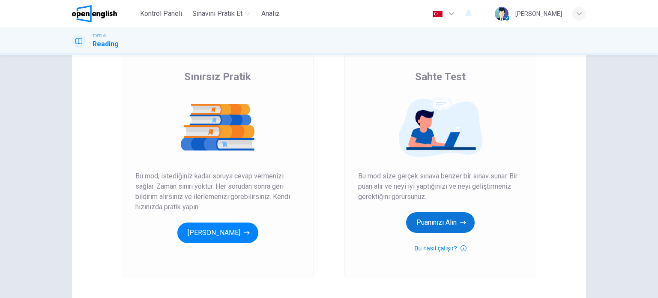
scroll to position [43, 0]
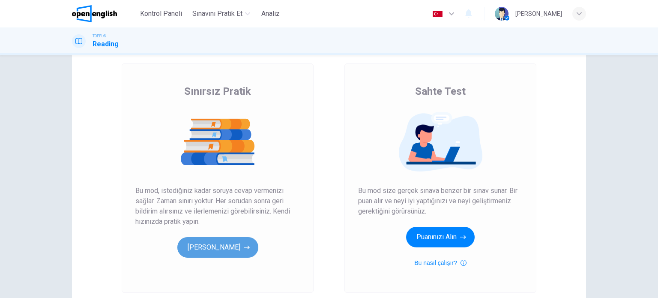
click at [210, 249] on button "[PERSON_NAME]" at bounding box center [217, 247] width 81 height 21
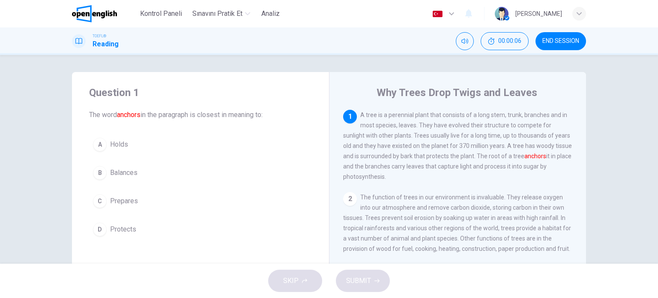
click at [389, 114] on span "A tree is a perennial plant that consists of a long stem, trunk, branches and i…" at bounding box center [457, 145] width 229 height 69
drag, startPoint x: 394, startPoint y: 116, endPoint x: 446, endPoint y: 128, distance: 53.1
click at [446, 128] on span "A tree is a perennial plant that consists of a long stem, trunk, branches and i…" at bounding box center [457, 145] width 229 height 69
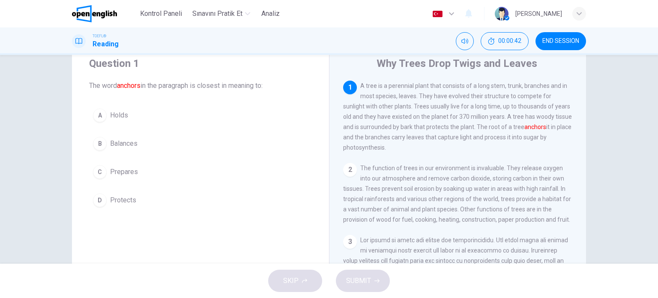
scroll to position [43, 0]
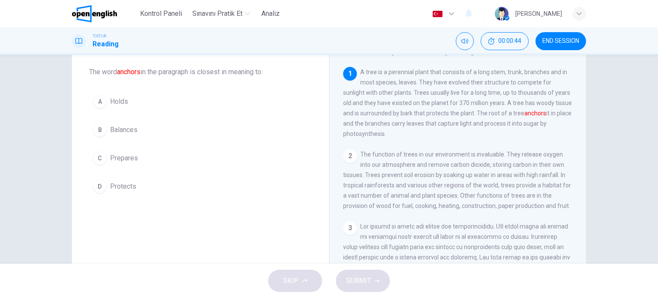
drag, startPoint x: 479, startPoint y: 96, endPoint x: 517, endPoint y: 119, distance: 44.0
click at [517, 119] on div "1 A tree is a perennial plant that consists of a long stem, trunk, branches and…" at bounding box center [458, 103] width 230 height 72
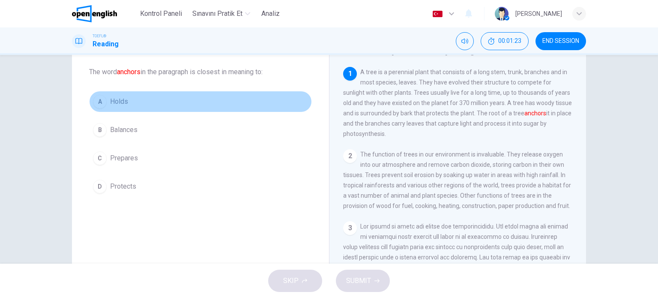
click at [100, 101] on div "A" at bounding box center [100, 102] width 14 height 14
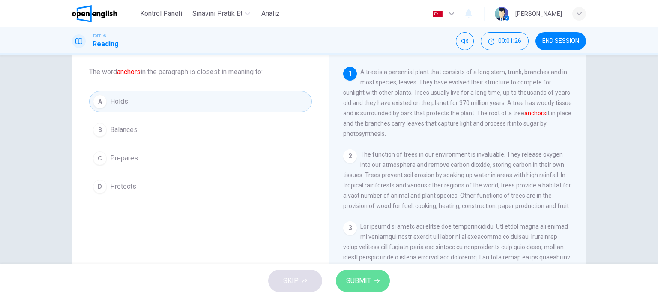
click at [381, 280] on button "SUBMIT" at bounding box center [363, 281] width 54 height 22
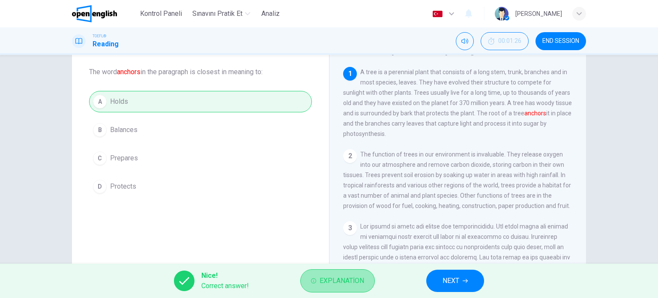
click at [348, 276] on span "Explanation" at bounding box center [342, 281] width 45 height 12
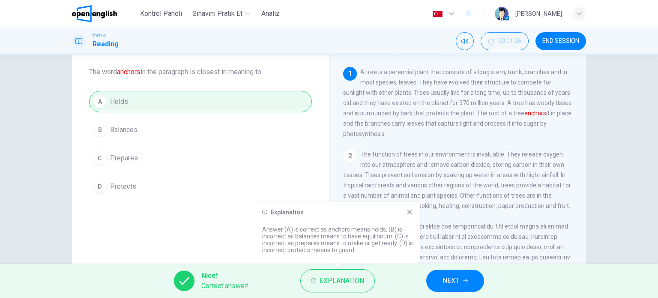
drag, startPoint x: 299, startPoint y: 237, endPoint x: 348, endPoint y: 238, distance: 49.3
click at [348, 238] on p "Answer (A) is correct as anchors means holds. (B) is incorrect as balances mean…" at bounding box center [337, 239] width 151 height 27
click at [468, 287] on button "NEXT" at bounding box center [456, 281] width 58 height 22
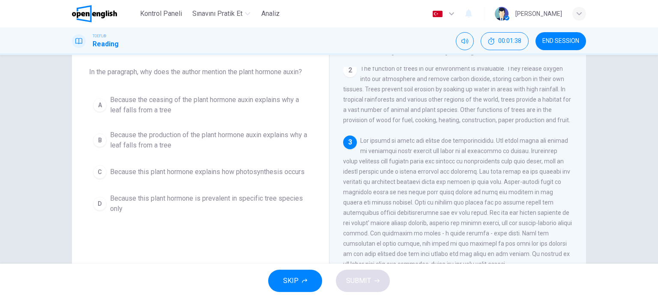
scroll to position [129, 0]
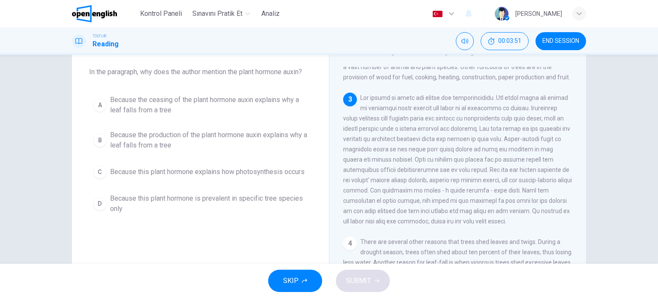
drag, startPoint x: 461, startPoint y: 165, endPoint x: 519, endPoint y: 171, distance: 58.7
click at [519, 171] on div "3" at bounding box center [458, 160] width 230 height 134
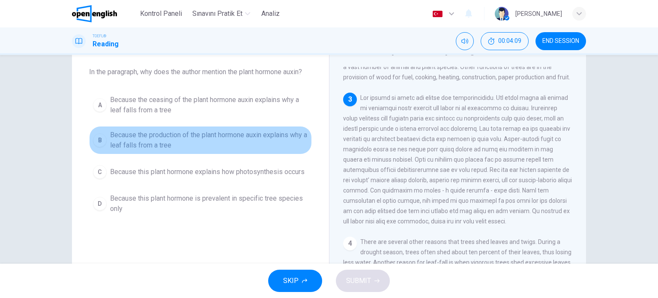
click at [138, 130] on span "Because the production of the plant hormone auxin explains why a leaf falls fro…" at bounding box center [209, 140] width 198 height 21
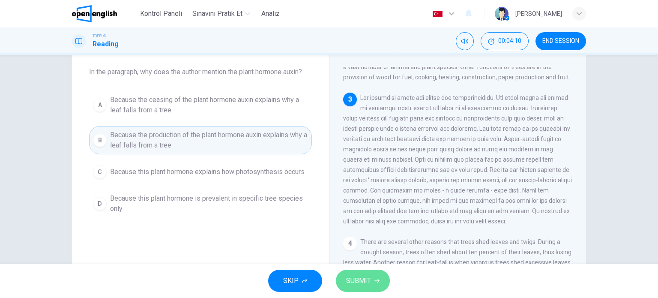
click at [372, 286] on button "SUBMIT" at bounding box center [363, 281] width 54 height 22
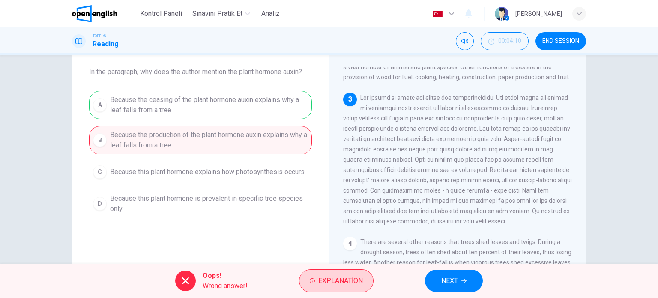
click at [349, 279] on span "Explanation" at bounding box center [340, 281] width 45 height 12
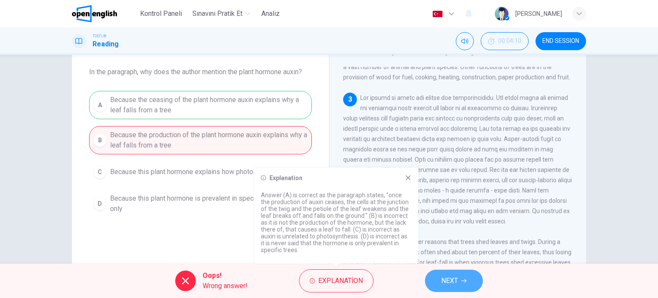
click at [464, 282] on icon "button" at bounding box center [464, 280] width 5 height 5
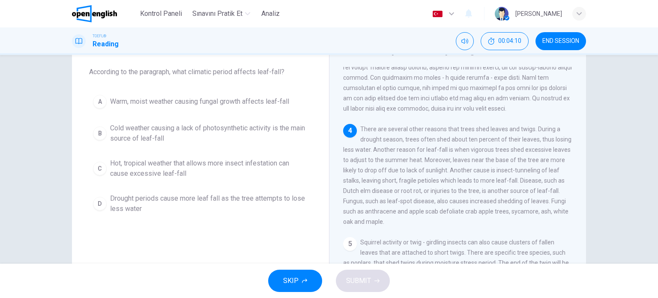
scroll to position [252, 0]
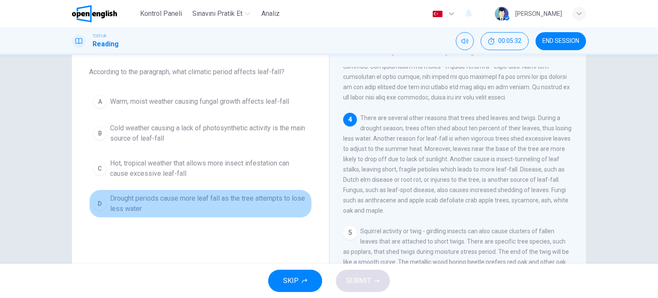
click at [168, 192] on button "D Drought periods cause more leaf fall as the tree attempts to lose less water" at bounding box center [200, 203] width 223 height 28
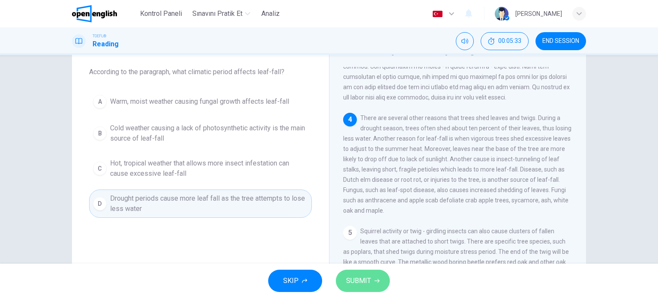
click at [372, 289] on button "SUBMIT" at bounding box center [363, 281] width 54 height 22
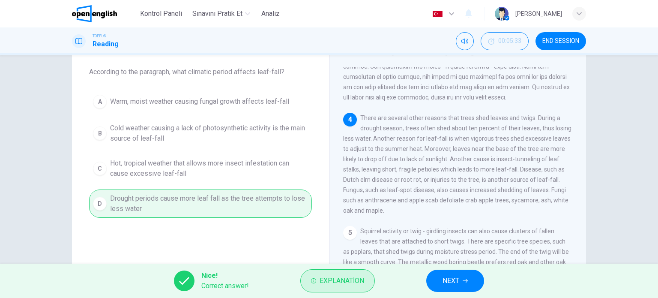
click at [328, 273] on button "Explanation" at bounding box center [337, 280] width 75 height 23
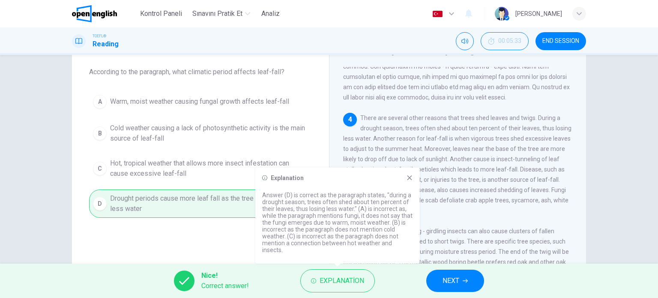
click at [463, 284] on button "NEXT" at bounding box center [456, 281] width 58 height 22
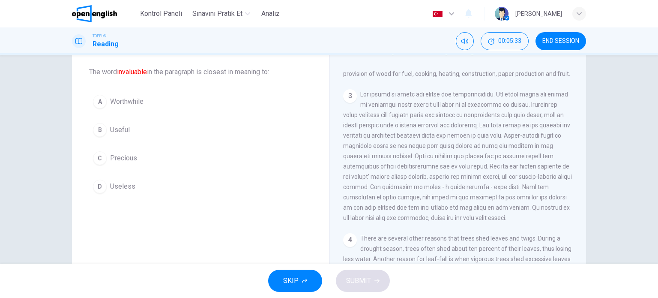
scroll to position [84, 0]
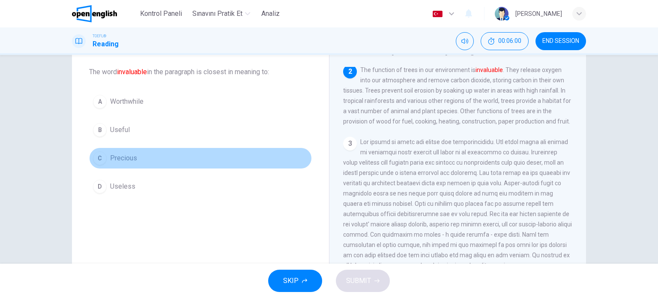
click at [101, 161] on div "C" at bounding box center [100, 158] width 14 height 14
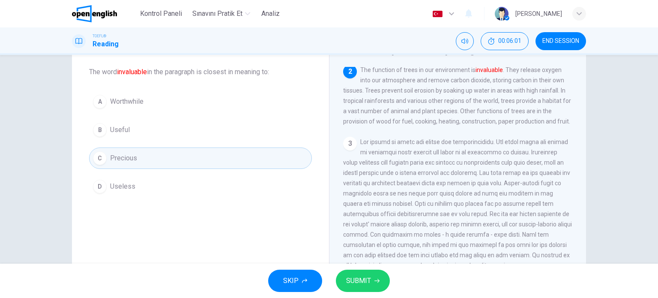
click at [370, 282] on button "SUBMIT" at bounding box center [363, 281] width 54 height 22
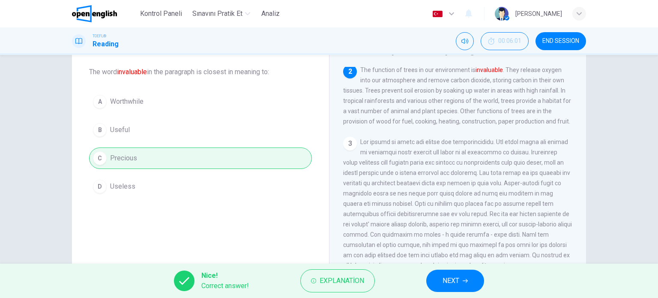
drag, startPoint x: 148, startPoint y: 156, endPoint x: 107, endPoint y: 156, distance: 40.7
click at [107, 156] on div "A Worthwhile B Useful C Precious D Useless" at bounding box center [200, 144] width 223 height 106
click at [465, 43] on icon "Mute" at bounding box center [465, 41] width 7 height 7
click at [464, 37] on button "Unmute" at bounding box center [465, 41] width 18 height 18
click at [468, 36] on button "Mute" at bounding box center [465, 41] width 18 height 18
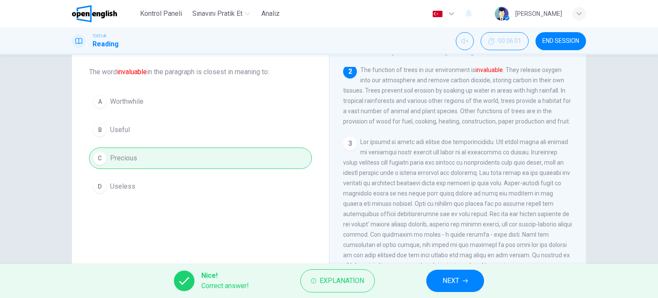
drag, startPoint x: 469, startPoint y: 2, endPoint x: 315, endPoint y: 53, distance: 162.1
click at [315, 53] on div "TOEFL® Reading 00:06:01 END SESSION" at bounding box center [329, 40] width 658 height 27
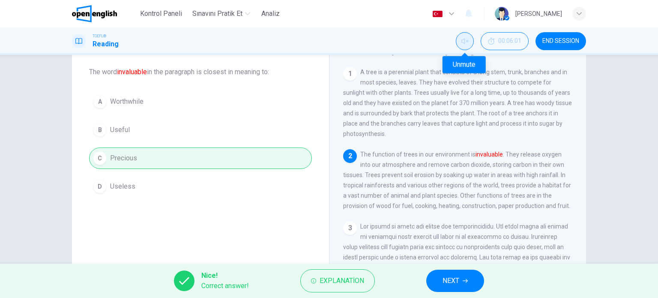
click at [460, 41] on button "Unmute" at bounding box center [465, 41] width 18 height 18
click at [460, 41] on button "Mute" at bounding box center [465, 41] width 18 height 18
click at [437, 282] on button "NEXT" at bounding box center [456, 281] width 58 height 22
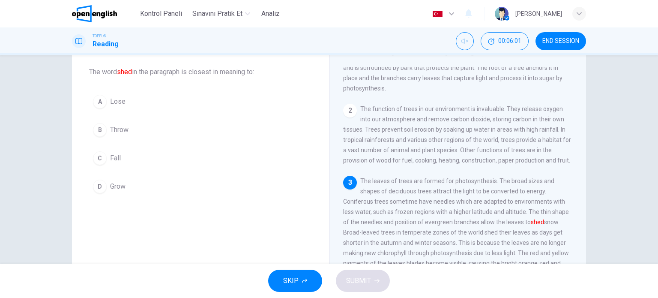
scroll to position [136, 0]
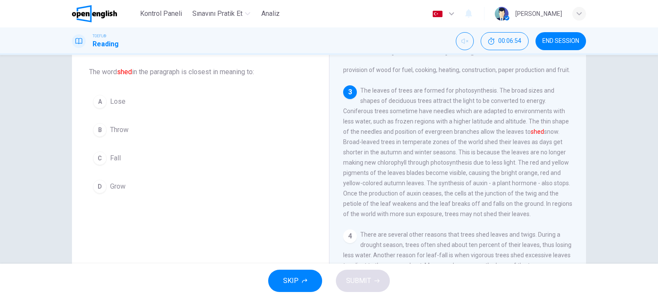
drag, startPoint x: 525, startPoint y: 124, endPoint x: 550, endPoint y: 140, distance: 30.2
click at [559, 134] on div "3 The leaves of trees are formed for photosynthesis. The broad sizes and shapes…" at bounding box center [458, 152] width 230 height 134
click at [529, 133] on div "3 The leaves of trees are formed for photosynthesis. The broad sizes and shapes…" at bounding box center [458, 152] width 230 height 134
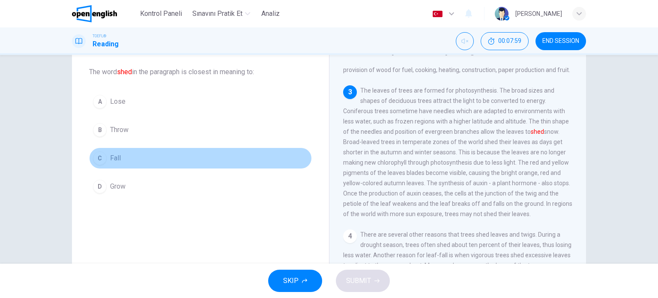
click at [99, 154] on div "C" at bounding box center [100, 158] width 14 height 14
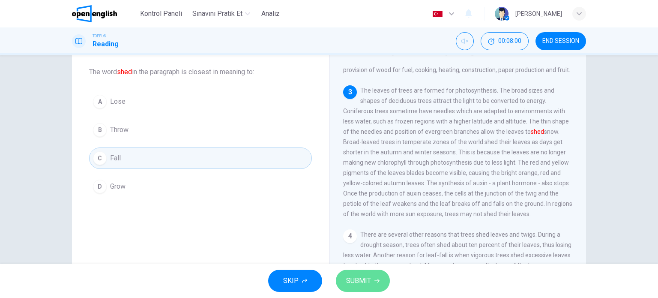
click at [363, 282] on span "SUBMIT" at bounding box center [358, 281] width 25 height 12
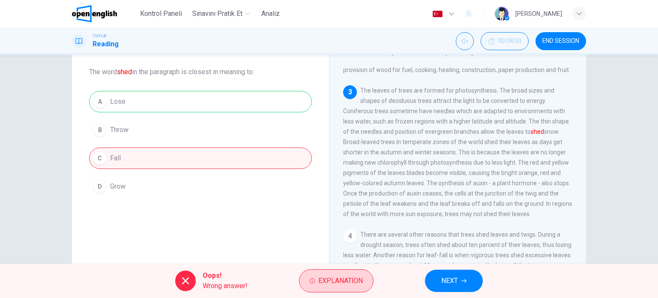
click at [351, 276] on span "Explanation" at bounding box center [340, 281] width 45 height 12
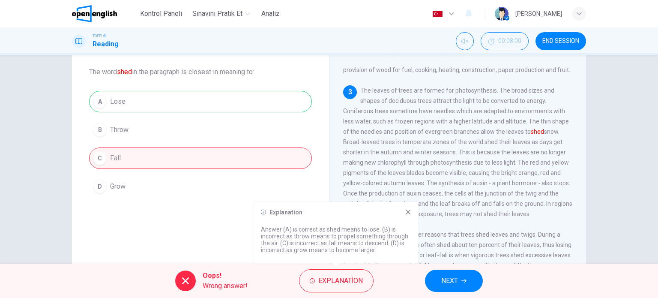
drag, startPoint x: 313, startPoint y: 237, endPoint x: 353, endPoint y: 240, distance: 39.9
click at [353, 240] on p "Answer (A) is correct as shed means to lose. (B) is incorrect as throw means to…" at bounding box center [336, 239] width 151 height 27
click at [446, 270] on button "NEXT" at bounding box center [454, 281] width 58 height 22
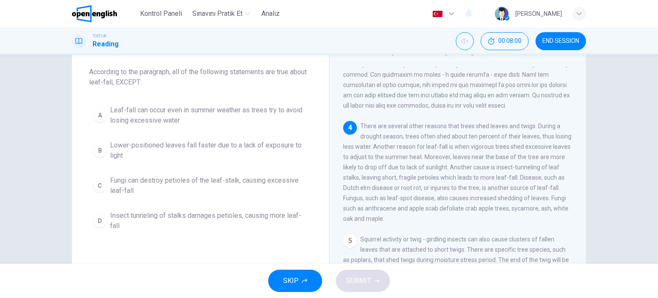
scroll to position [252, 0]
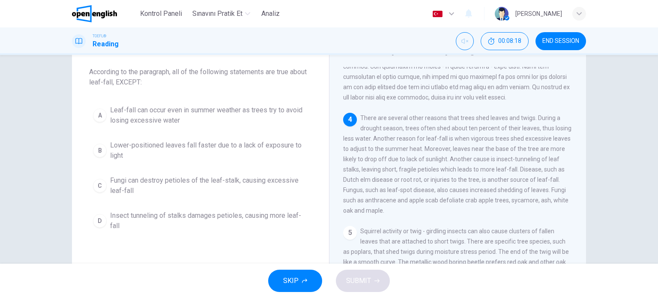
drag, startPoint x: 466, startPoint y: 129, endPoint x: 508, endPoint y: 127, distance: 41.2
click at [508, 129] on span "There are several other reasons that trees shed leaves and twigs. During a drou…" at bounding box center [457, 163] width 228 height 99
click at [162, 116] on span "Leaf-fall can occur even in summer weather as trees try to avoid losing excessi…" at bounding box center [209, 115] width 198 height 21
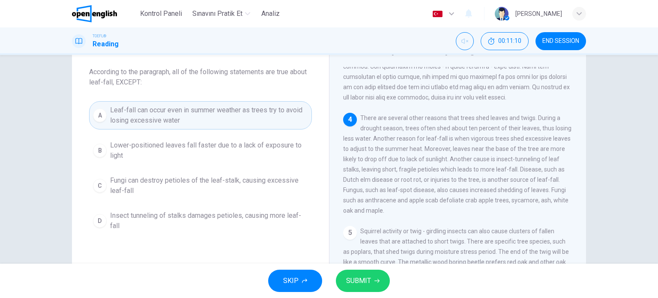
click at [248, 176] on span "Fungi can destroy petioles of the leaf-stalk, causing excessive leaf-fall" at bounding box center [209, 185] width 198 height 21
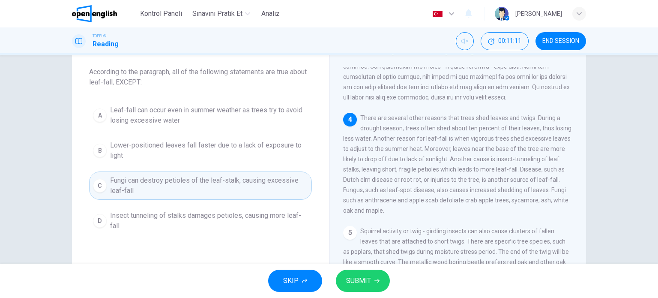
click at [379, 282] on icon "button" at bounding box center [377, 280] width 5 height 5
